Goal: Task Accomplishment & Management: Use online tool/utility

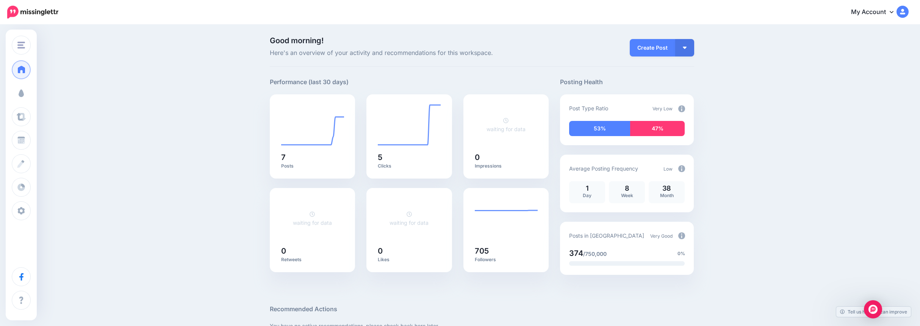
click at [31, 96] on link "Campaigns" at bounding box center [21, 93] width 19 height 19
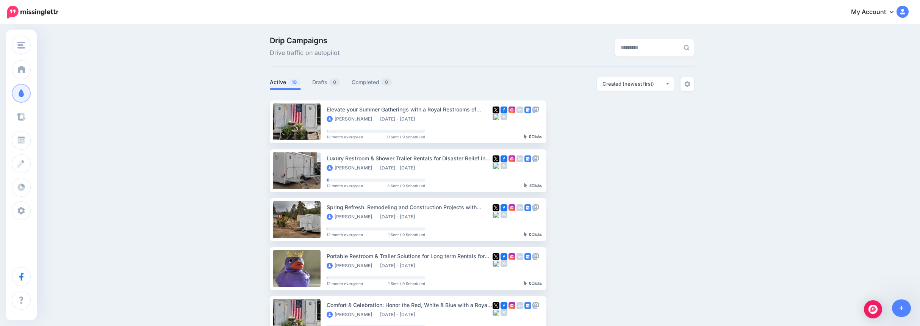
click at [41, 115] on span "Curate" at bounding box center [38, 116] width 17 height 6
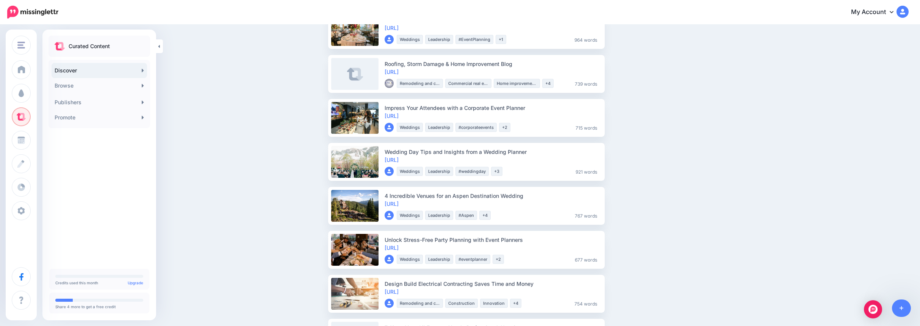
scroll to position [303, 0]
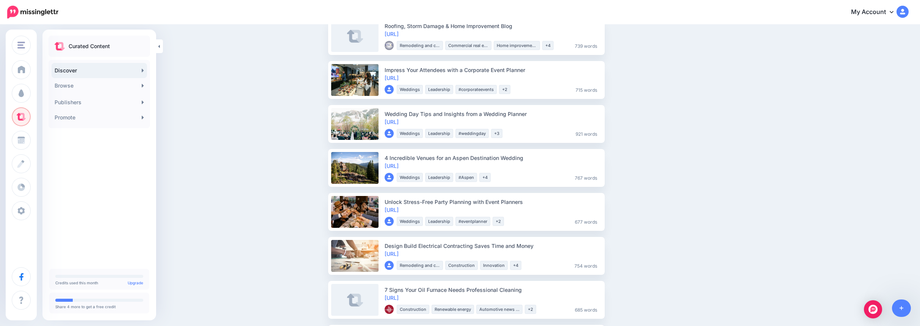
click at [398, 209] on link "[URL]" at bounding box center [391, 209] width 14 height 6
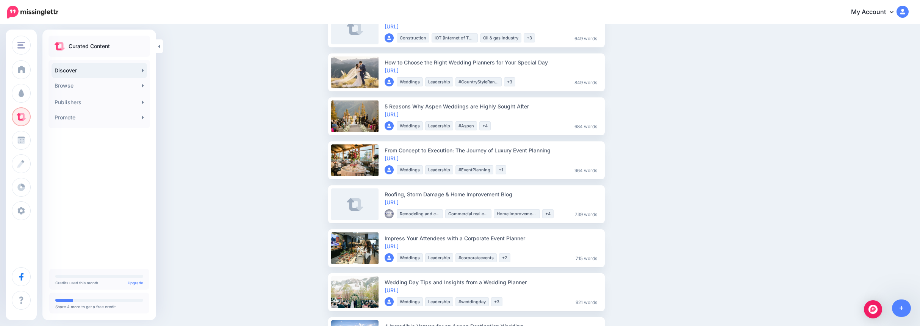
scroll to position [0, 0]
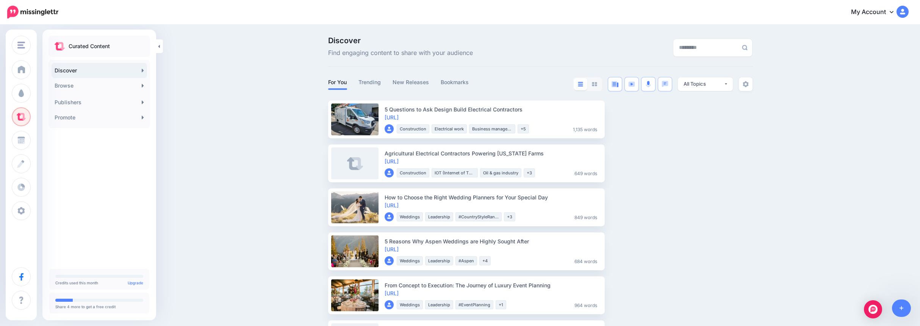
click at [74, 116] on link "Promote" at bounding box center [99, 117] width 95 height 15
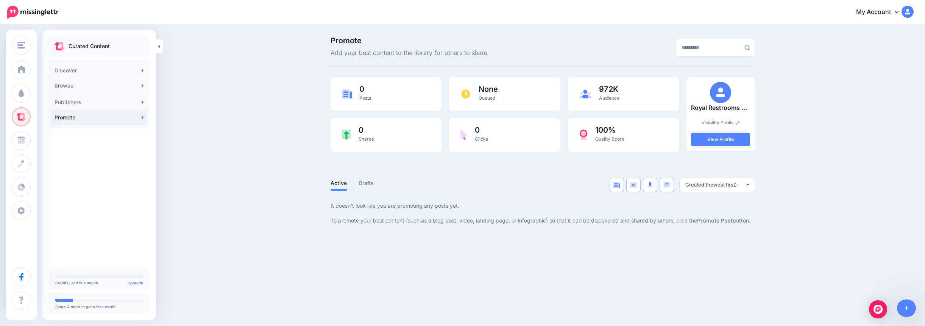
click at [350, 130] on img at bounding box center [346, 135] width 9 height 10
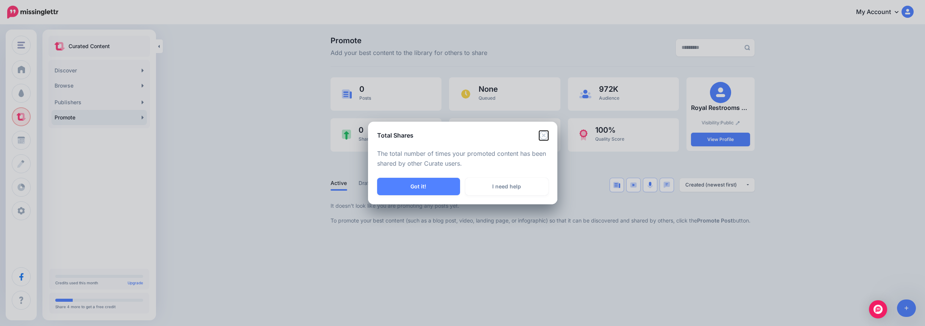
click at [543, 133] on icon "Close" at bounding box center [543, 135] width 9 height 9
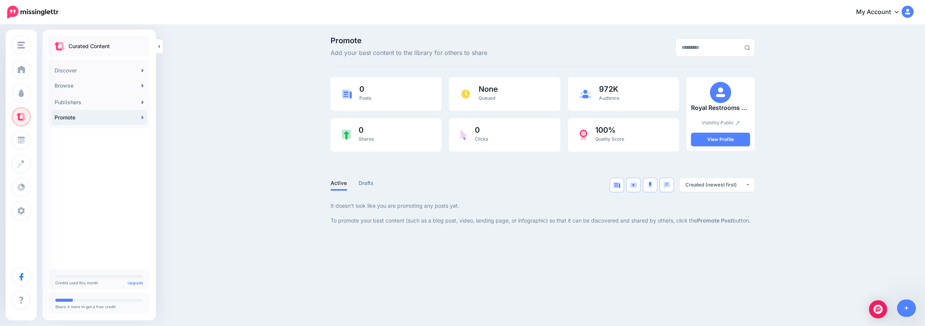
click at [618, 183] on img at bounding box center [617, 185] width 7 height 6
click at [41, 114] on span "Curate" at bounding box center [38, 116] width 17 height 6
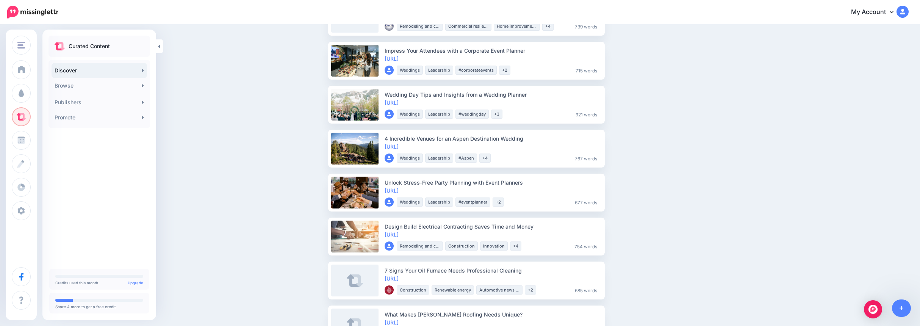
scroll to position [341, 0]
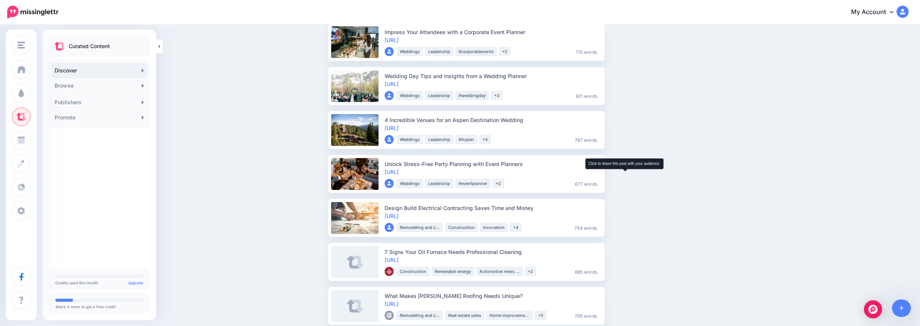
click at [624, 175] on span "Share" at bounding box center [623, 174] width 18 height 5
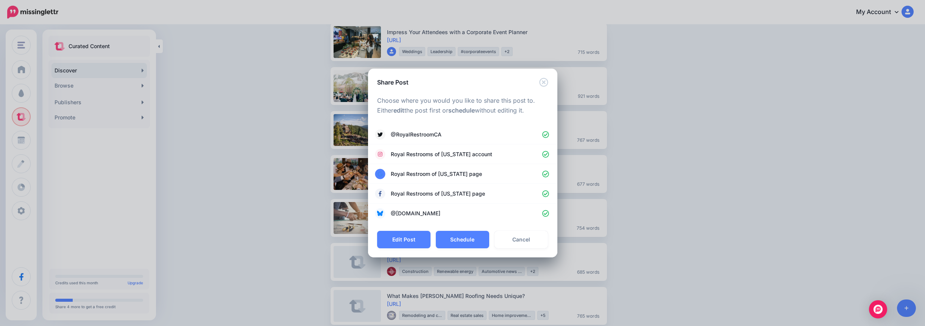
click at [471, 234] on button "Schedule" at bounding box center [462, 239] width 53 height 17
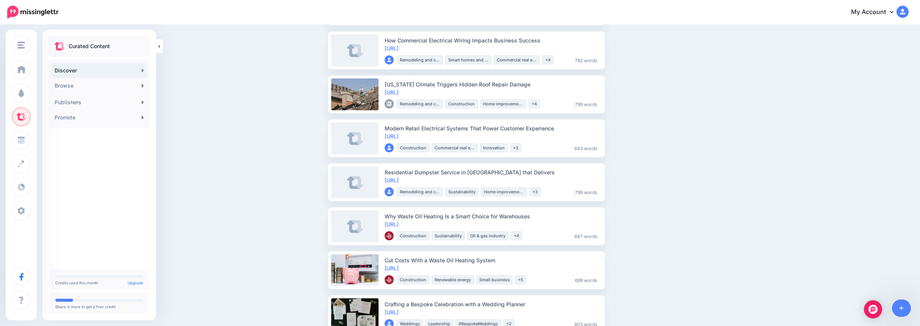
scroll to position [644, 0]
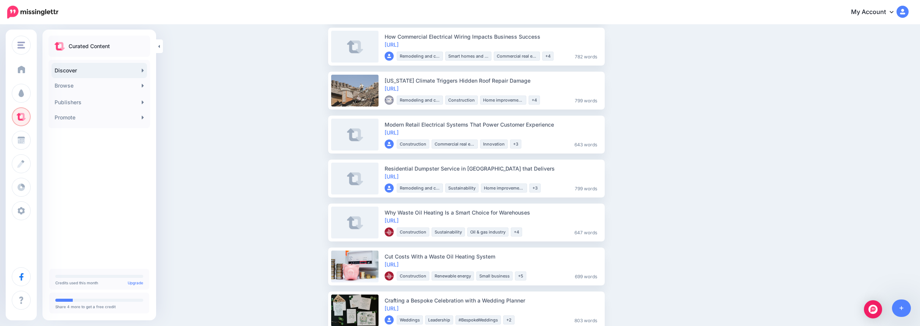
click at [23, 70] on span at bounding box center [22, 70] width 10 height 8
